Goal: Obtain resource: Download file/media

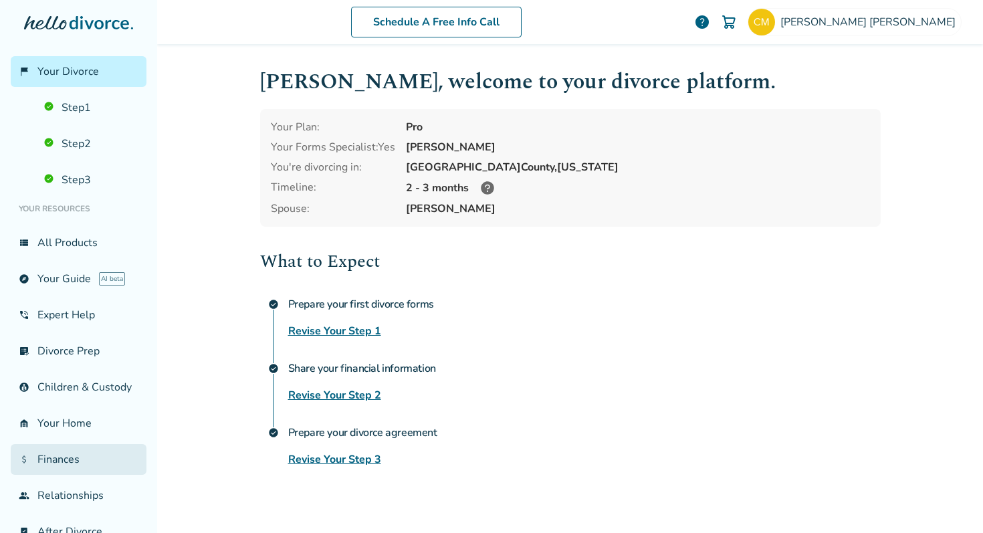
click at [76, 458] on link "attach_money Finances" at bounding box center [79, 459] width 136 height 31
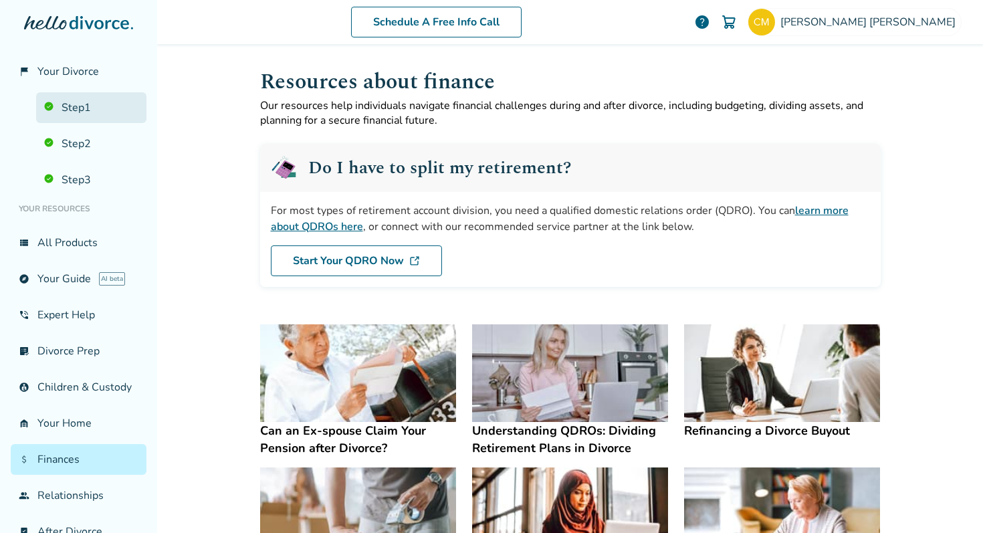
click at [59, 102] on link "Step 1" at bounding box center [91, 107] width 110 height 31
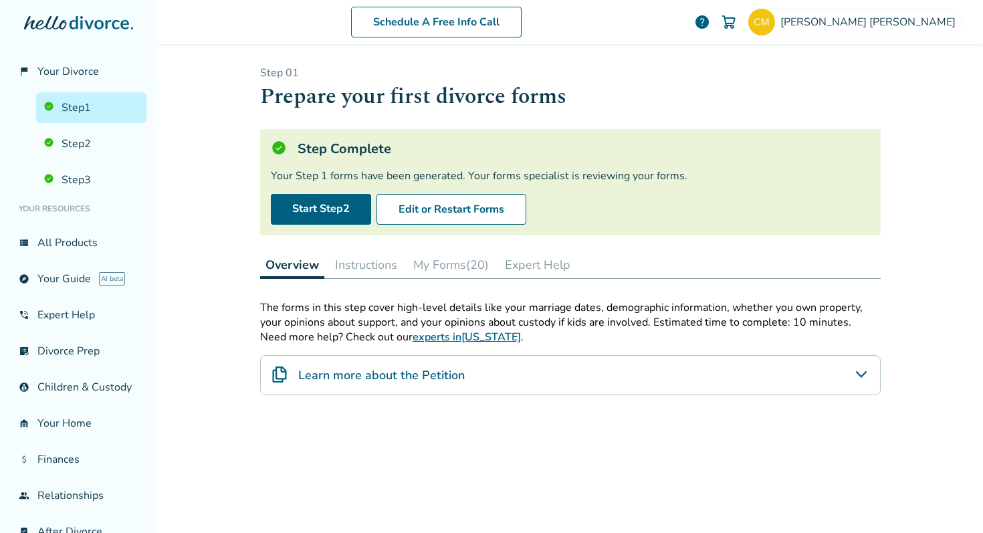
click at [472, 258] on button "My Forms (20)" at bounding box center [451, 265] width 86 height 27
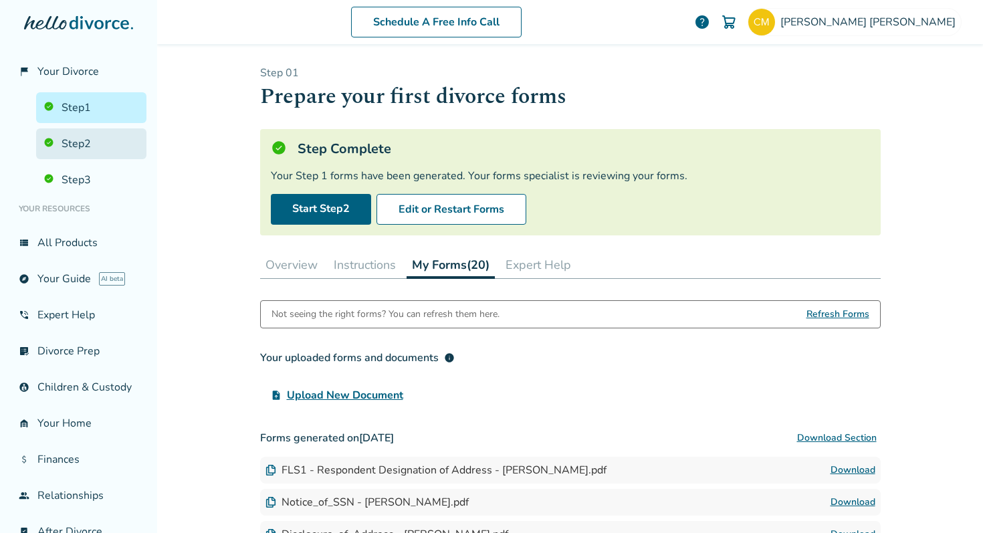
click at [90, 142] on link "Step 2" at bounding box center [91, 143] width 110 height 31
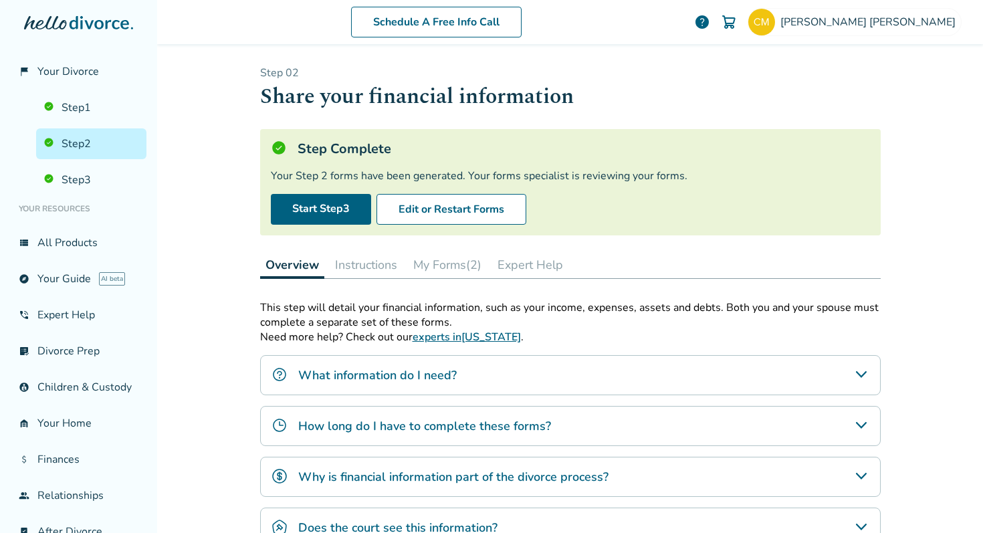
click at [453, 265] on button "My Forms (2)" at bounding box center [447, 265] width 79 height 27
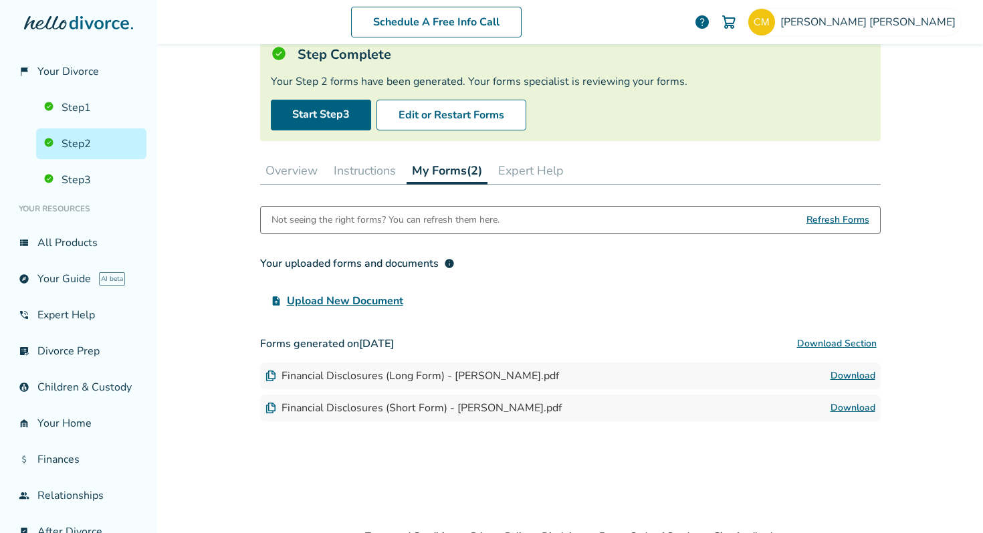
scroll to position [96, 0]
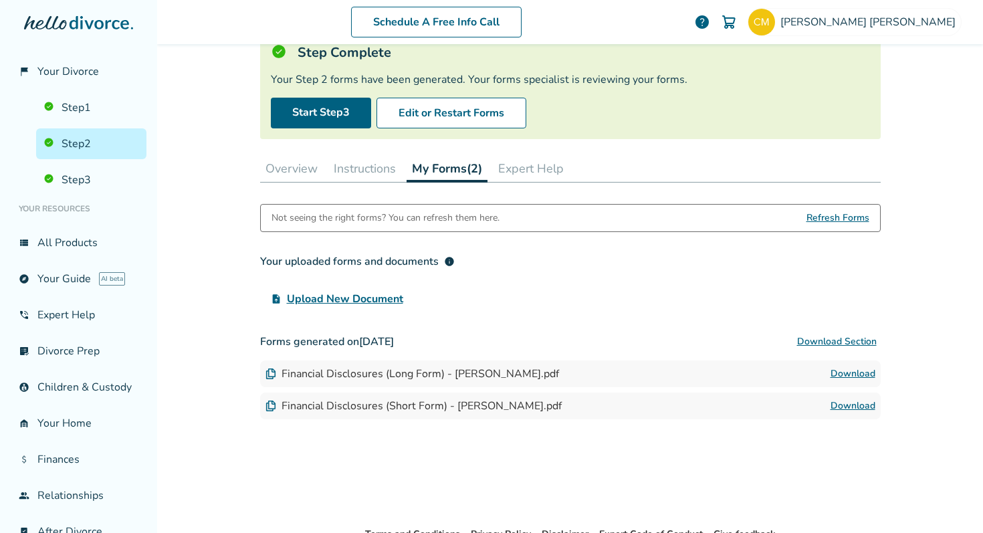
click at [869, 373] on link "Download" at bounding box center [853, 374] width 45 height 16
